Goal: Task Accomplishment & Management: Complete application form

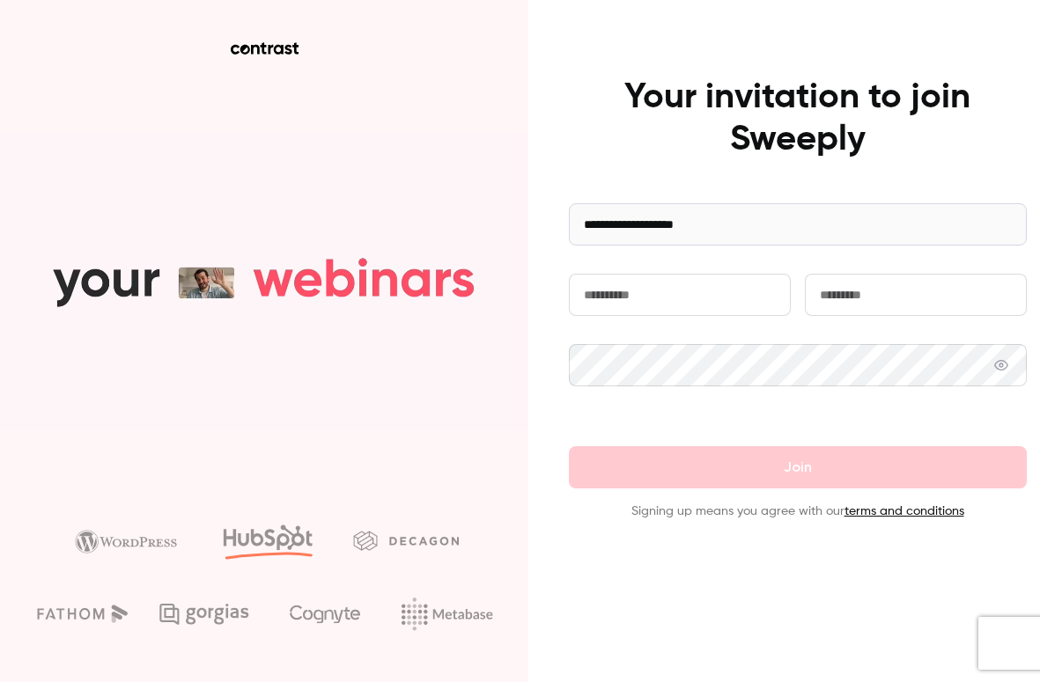
click at [684, 298] on input "text" at bounding box center [680, 295] width 222 height 42
type input "*****"
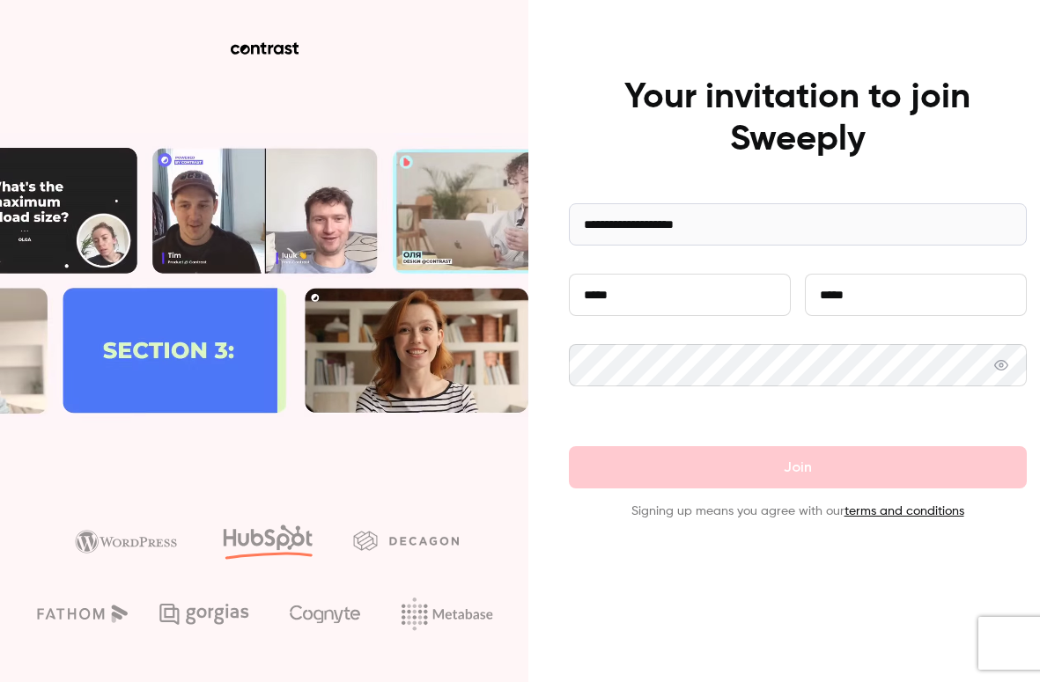
type input "*****"
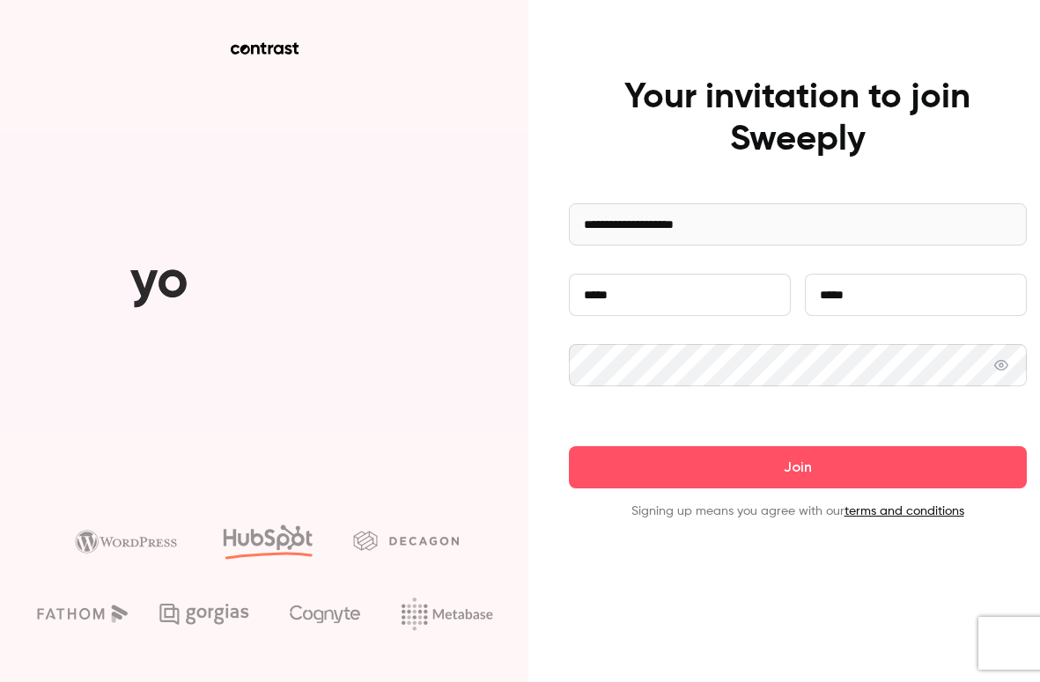
click at [1003, 364] on icon at bounding box center [1001, 365] width 14 height 14
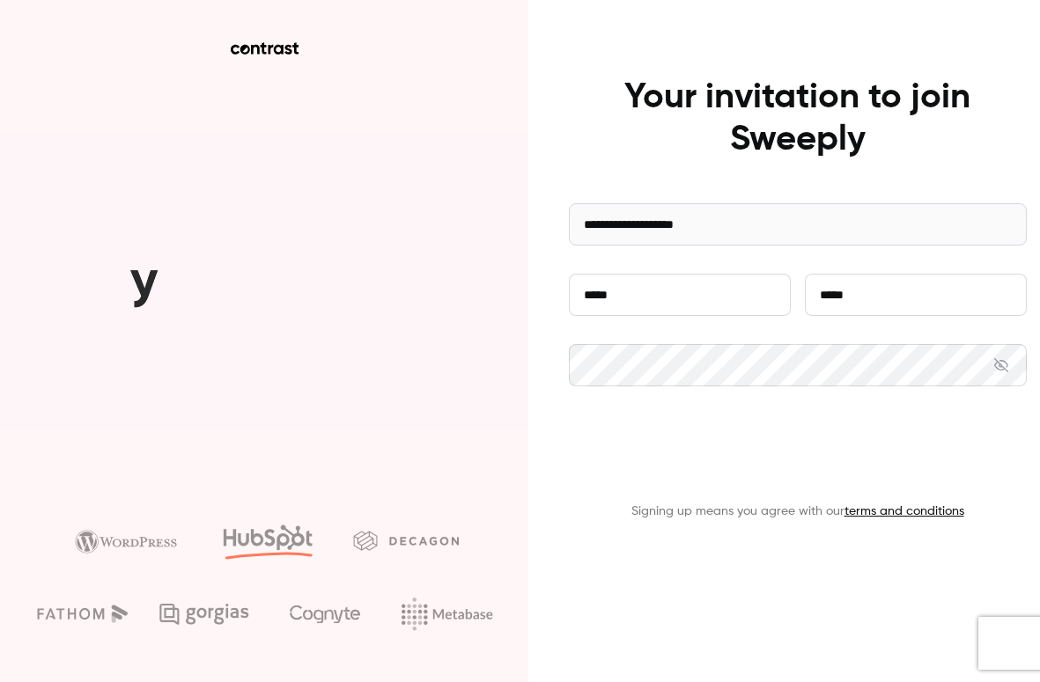
click at [771, 474] on button "Join" at bounding box center [798, 467] width 458 height 42
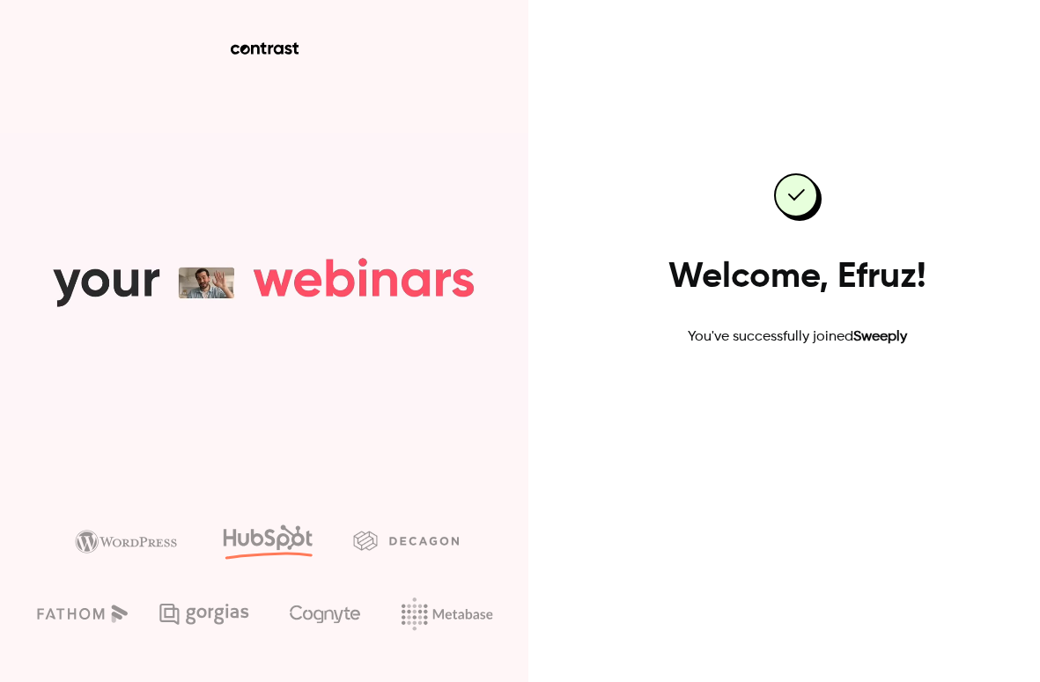
click at [778, 417] on link "Go to dashboard" at bounding box center [798, 404] width 150 height 42
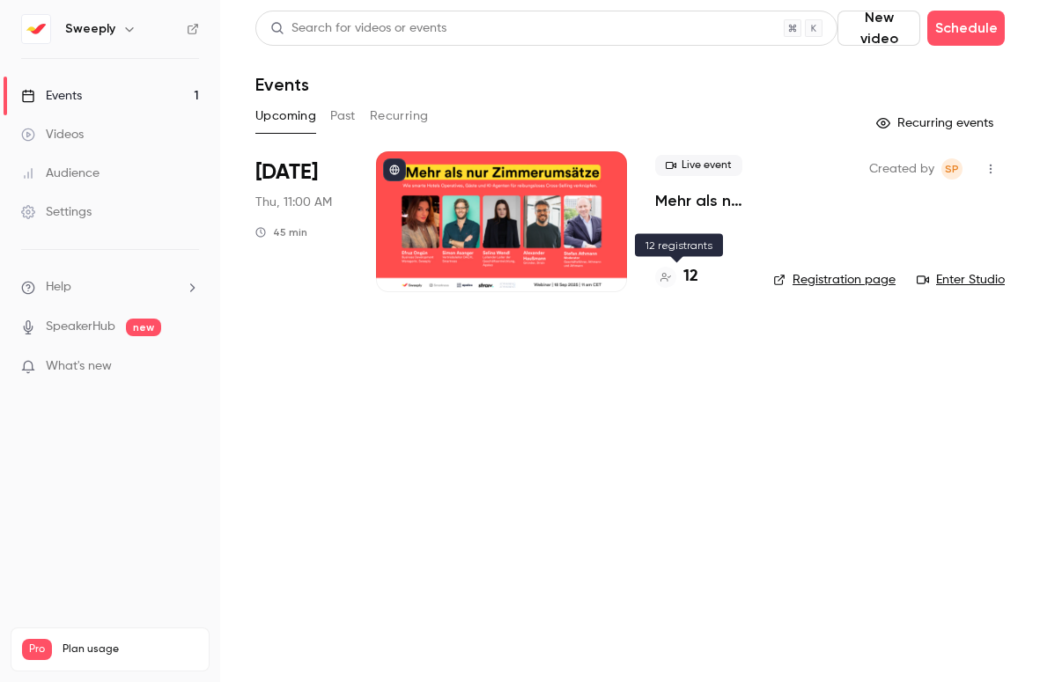
click at [695, 281] on h4 "12" at bounding box center [690, 277] width 15 height 24
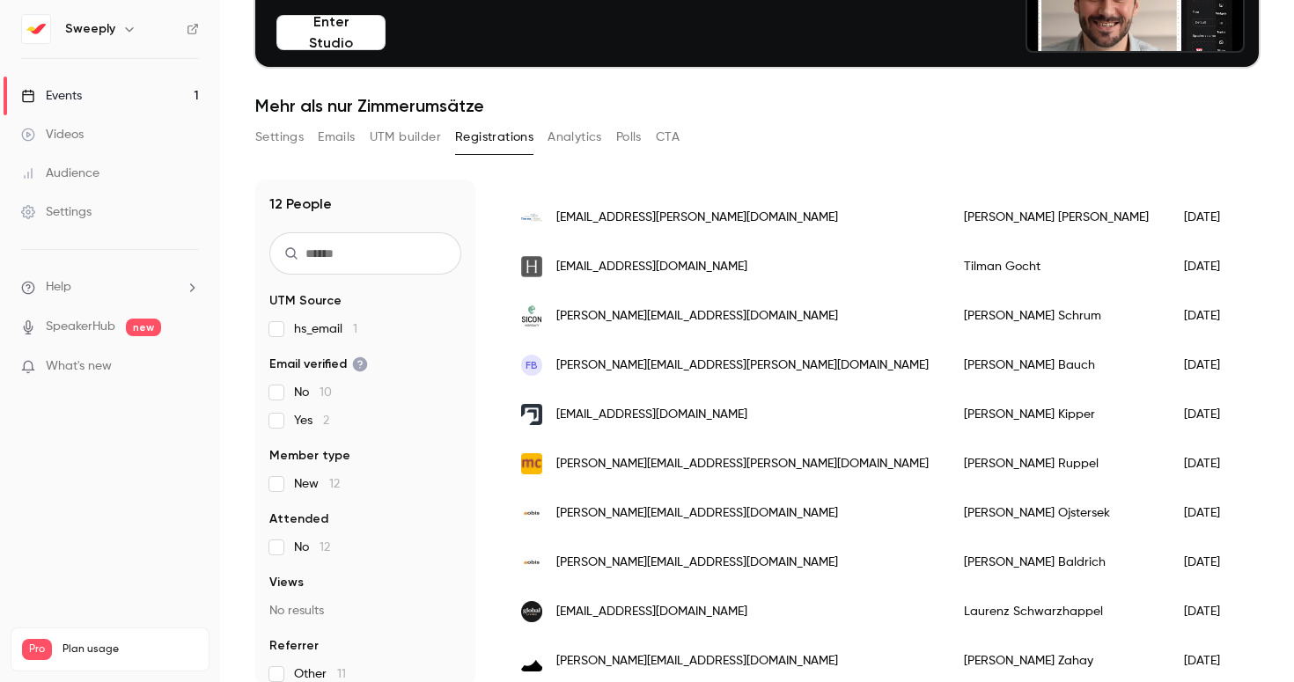
scroll to position [173, 0]
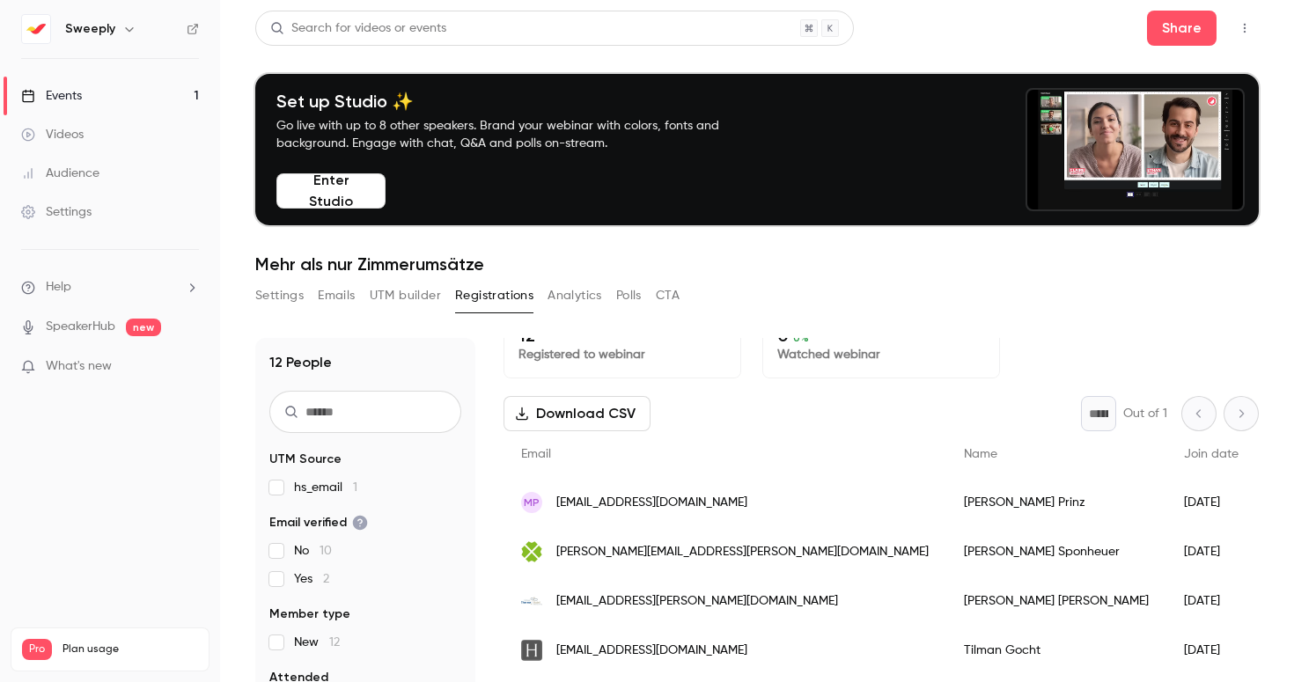
scroll to position [32, 0]
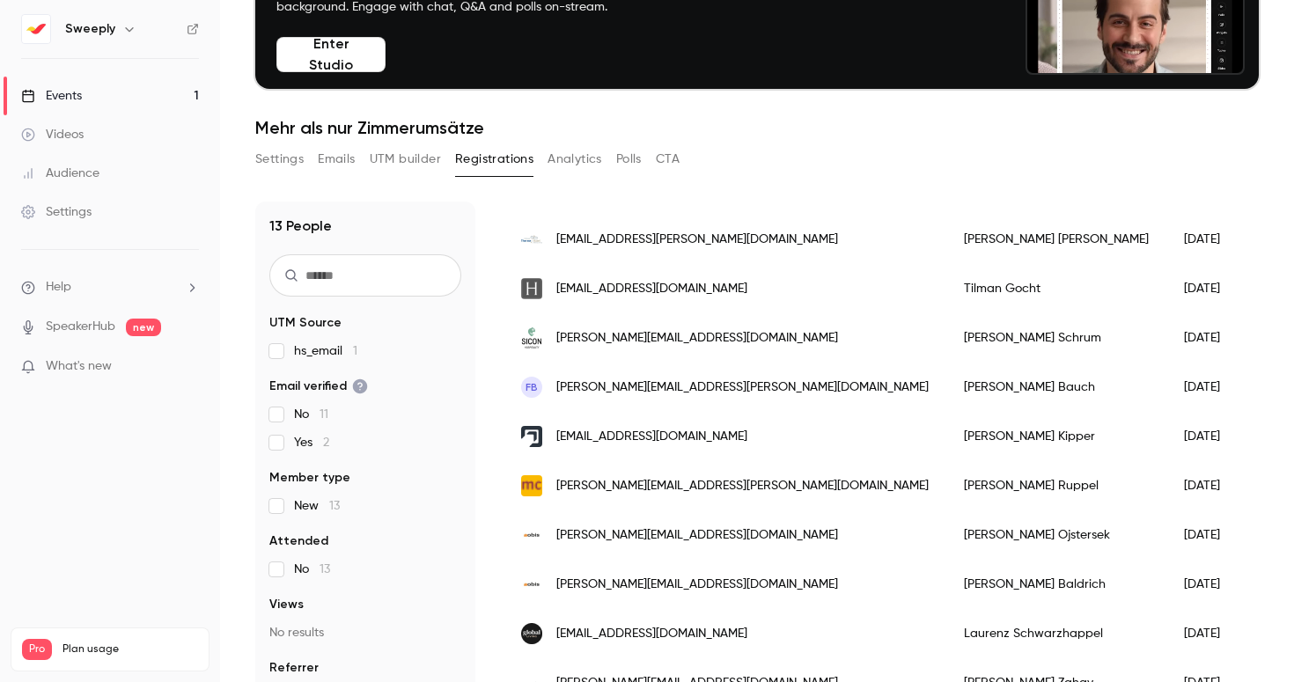
scroll to position [173, 0]
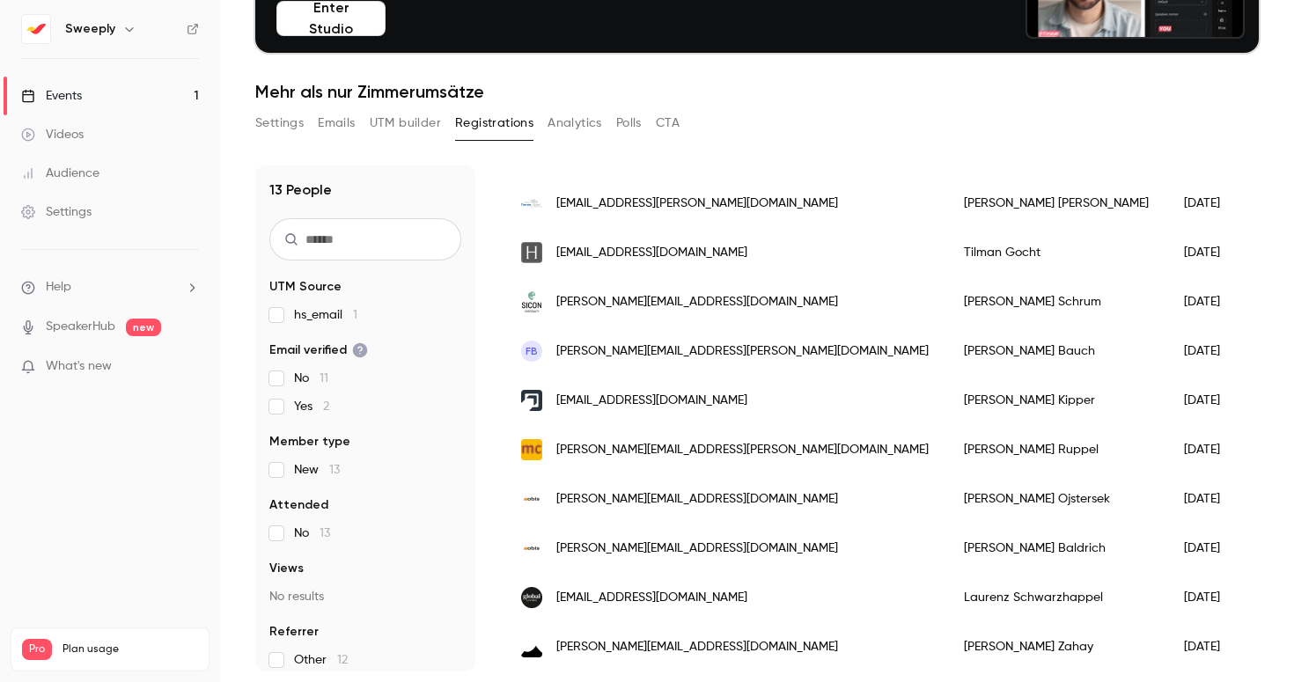
click at [119, 366] on p "What's new" at bounding box center [96, 366] width 150 height 18
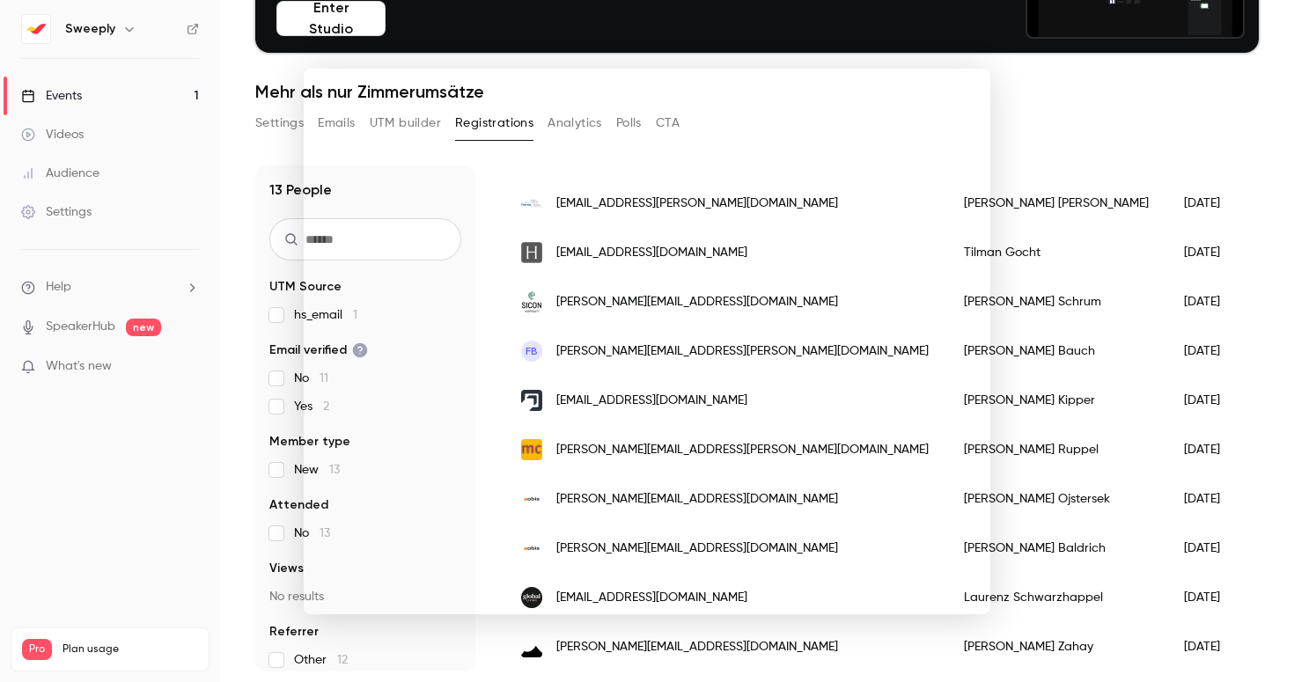
click at [1045, 98] on div at bounding box center [647, 341] width 1294 height 682
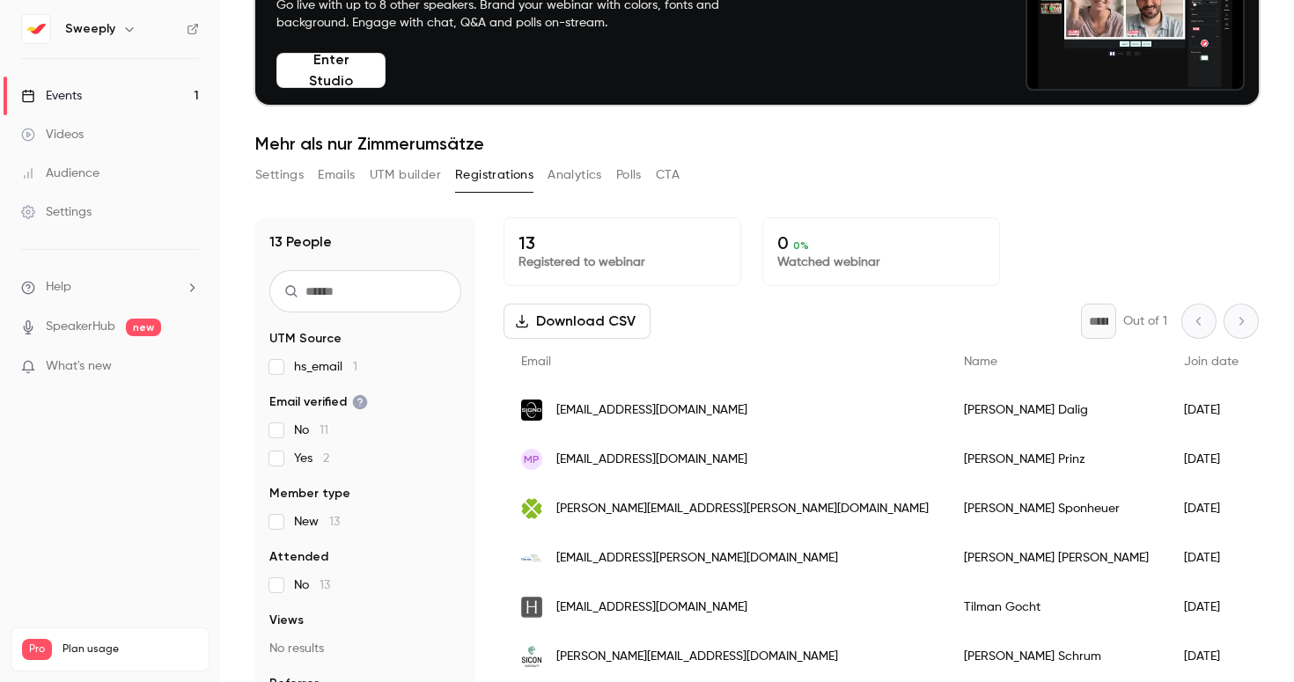
scroll to position [0, 0]
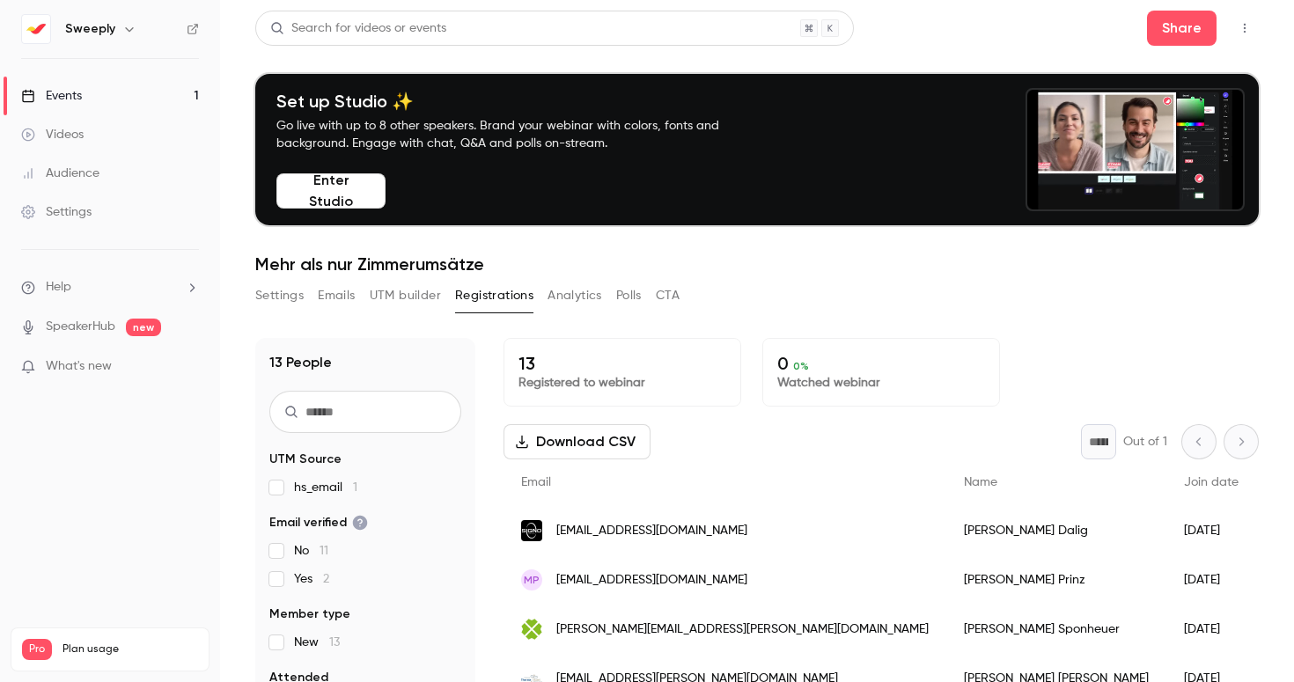
click at [105, 88] on link "Events 1" at bounding box center [110, 96] width 220 height 39
